Goal: Navigation & Orientation: Find specific page/section

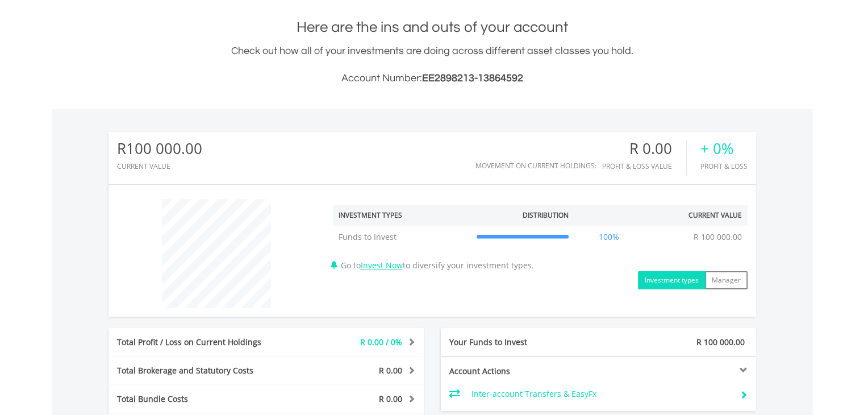
scroll to position [50, 0]
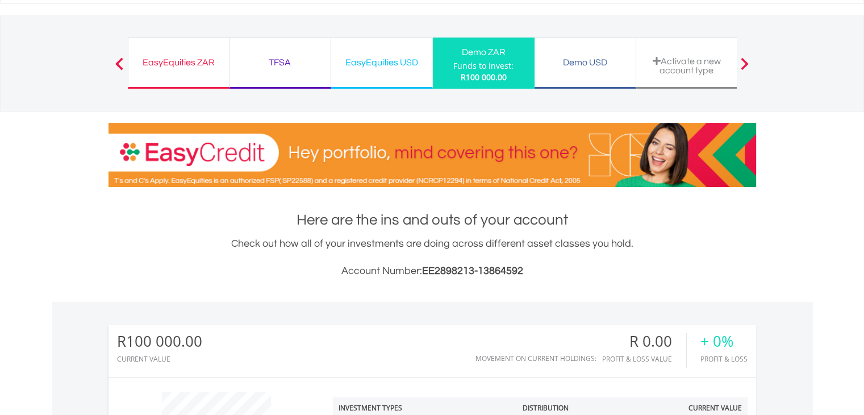
drag, startPoint x: 574, startPoint y: 60, endPoint x: 470, endPoint y: 186, distance: 163.1
click at [469, 186] on div "My Investments Invest Now New Listings Sell My Recurring Investments Pending Or…" at bounding box center [432, 68] width 864 height 237
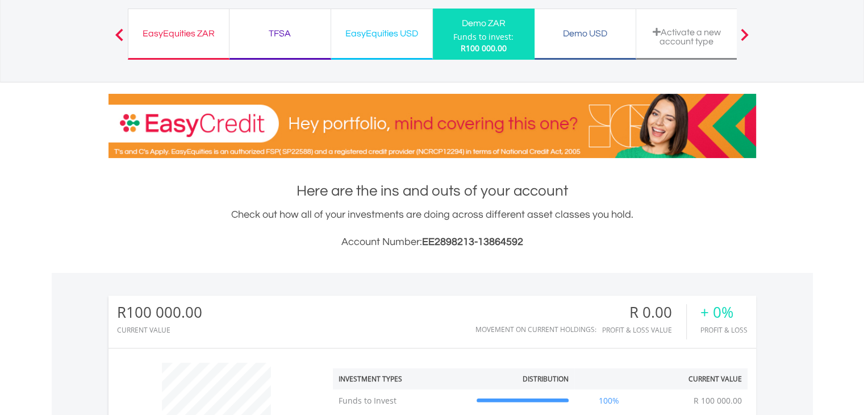
scroll to position [0, 0]
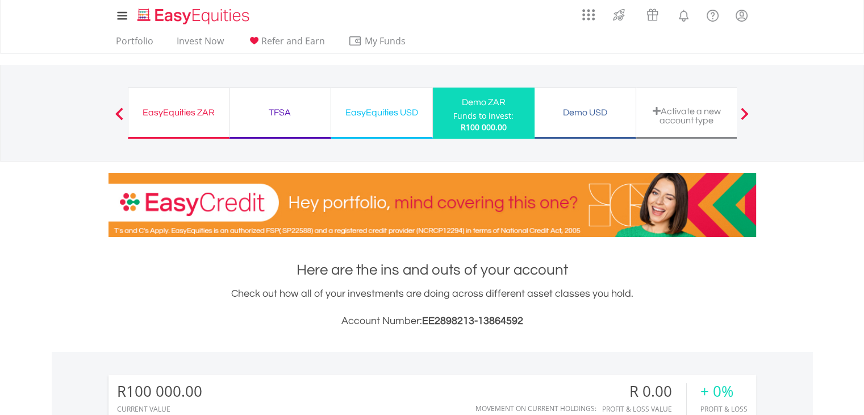
click at [366, 112] on div "EasyEquities USD" at bounding box center [382, 113] width 88 height 16
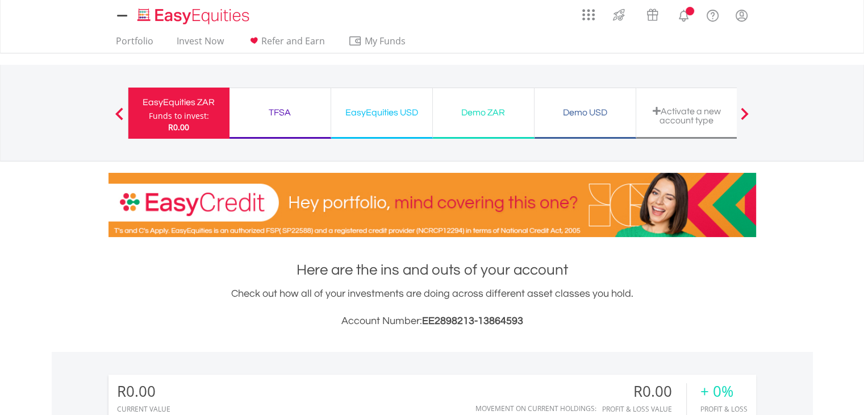
scroll to position [109, 216]
click at [493, 118] on div "Demo ZAR" at bounding box center [484, 113] width 88 height 16
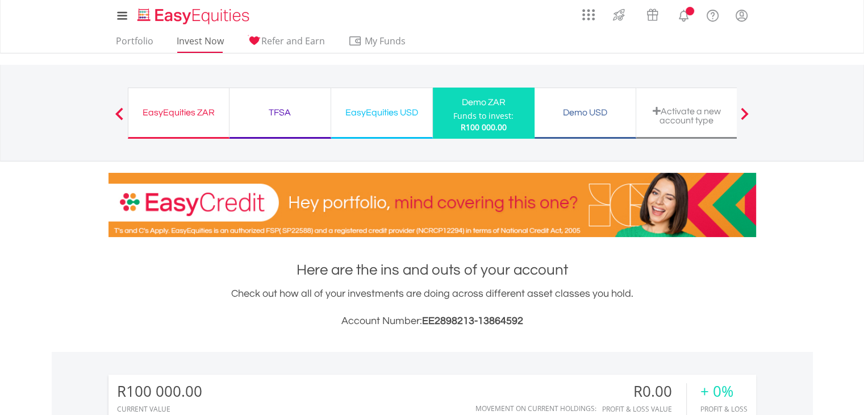
scroll to position [109, 216]
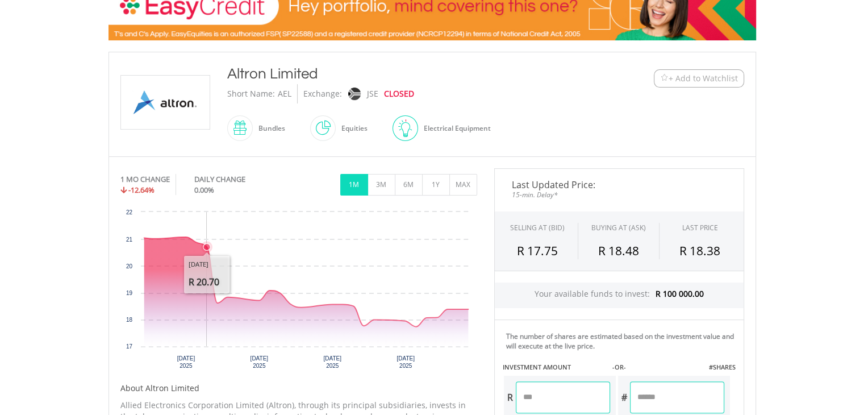
scroll to position [170, 0]
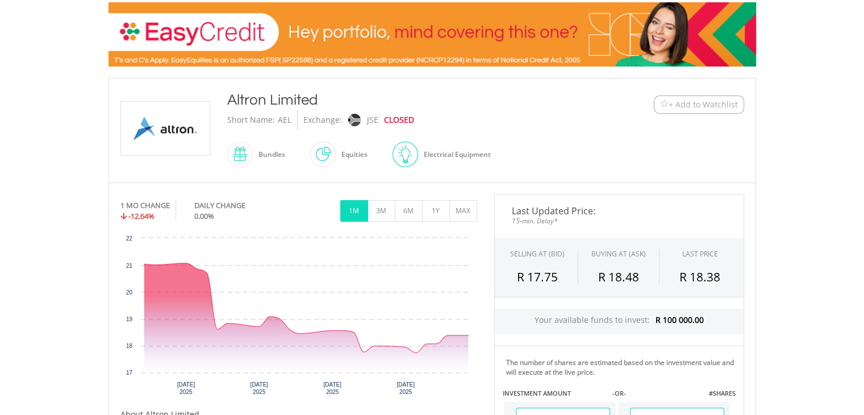
drag, startPoint x: 230, startPoint y: 101, endPoint x: 324, endPoint y: 107, distance: 95.1
click at [324, 107] on div "Altron Limited" at bounding box center [405, 100] width 357 height 20
click at [327, 103] on div "Altron Limited" at bounding box center [405, 100] width 357 height 20
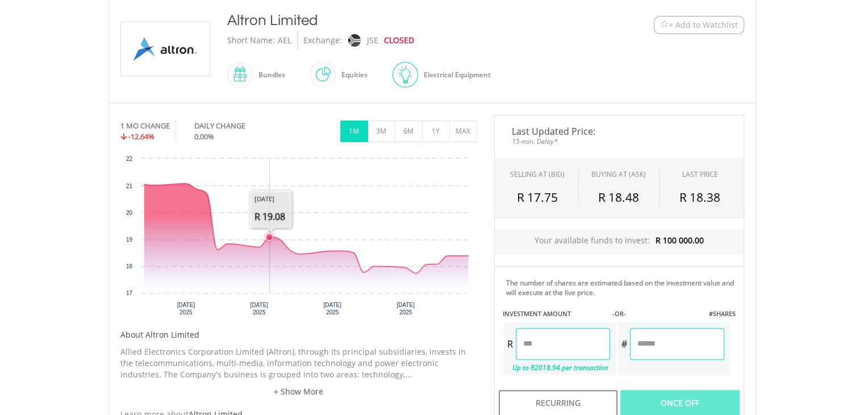
scroll to position [284, 0]
